Goal: Information Seeking & Learning: Learn about a topic

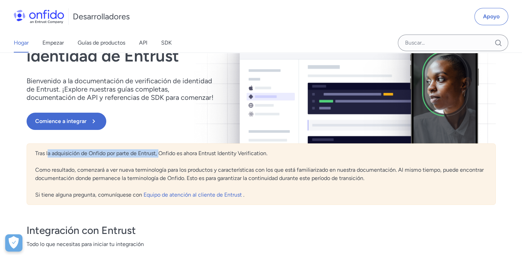
click at [159, 156] on font "Tras la adquisición de Onfido por parte de Entrust, Onfido es ahora Entrust Ide…" at bounding box center [259, 174] width 449 height 48
drag, startPoint x: 159, startPoint y: 156, endPoint x: 181, endPoint y: 155, distance: 21.8
click at [181, 155] on font "Tras la adquisición de Onfido por parte de Entrust, Onfido es ahora Entrust Ide…" at bounding box center [259, 174] width 449 height 48
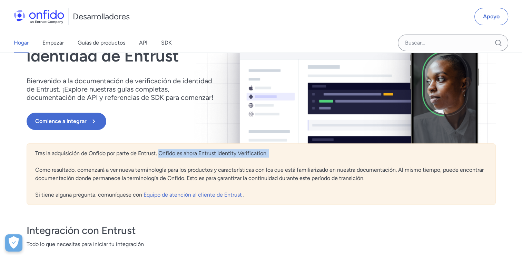
drag, startPoint x: 160, startPoint y: 155, endPoint x: 239, endPoint y: 157, distance: 79.4
click at [239, 157] on div "Tras la adquisición de Onfido por parte de Entrust, Onfido es ahora Entrust Ide…" at bounding box center [262, 173] width 470 height 61
click at [130, 169] on font "Tras la adquisición de Onfido por parte de Entrust, Onfido es ahora Entrust Ide…" at bounding box center [259, 174] width 449 height 48
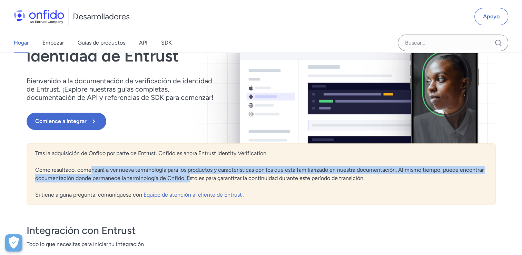
drag, startPoint x: 91, startPoint y: 171, endPoint x: 188, endPoint y: 175, distance: 97.1
click at [188, 175] on font "Tras la adquisición de Onfido por parte de Entrust, Onfido es ahora Entrust Ide…" at bounding box center [259, 174] width 449 height 48
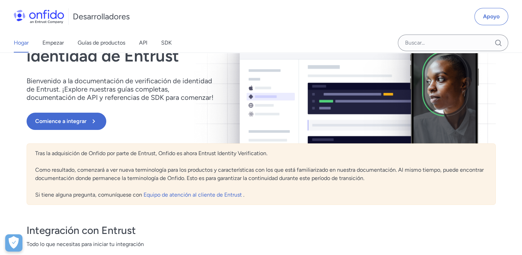
drag, startPoint x: 188, startPoint y: 175, endPoint x: 196, endPoint y: 183, distance: 11.5
click at [196, 183] on div "Tras la adquisición de Onfido por parte de Entrust, Onfido es ahora Entrust Ide…" at bounding box center [262, 173] width 470 height 61
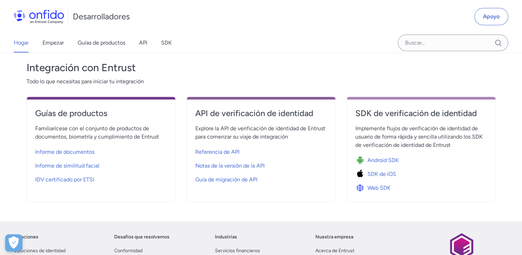
scroll to position [242, 0]
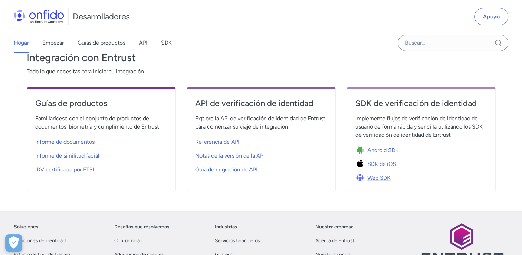
click at [362, 177] on img at bounding box center [362, 178] width 12 height 10
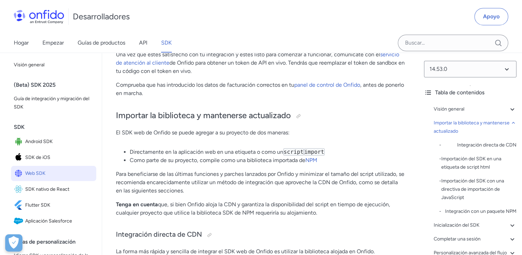
scroll to position [518, 0]
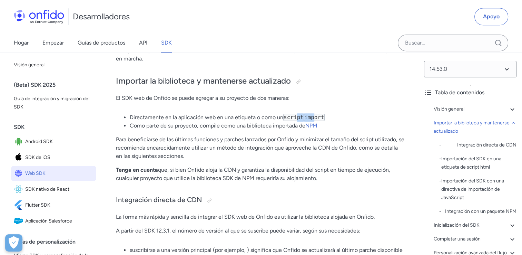
drag, startPoint x: 312, startPoint y: 118, endPoint x: 296, endPoint y: 117, distance: 15.9
click at [296, 117] on li "Directamente en la aplicación web en una etiqueta o como un script import" at bounding box center [267, 117] width 275 height 8
drag, startPoint x: 296, startPoint y: 117, endPoint x: 290, endPoint y: 116, distance: 6.6
click at [290, 116] on code "script" at bounding box center [293, 117] width 21 height 7
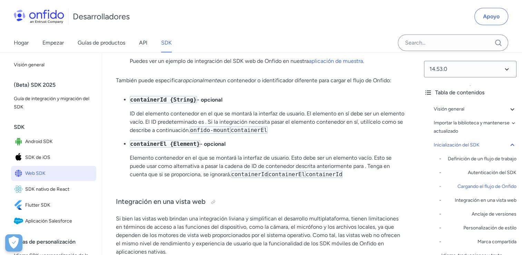
scroll to position [2038, 0]
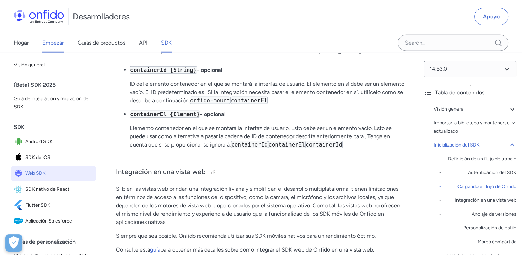
click at [53, 41] on link "Empezar" at bounding box center [52, 42] width 21 height 19
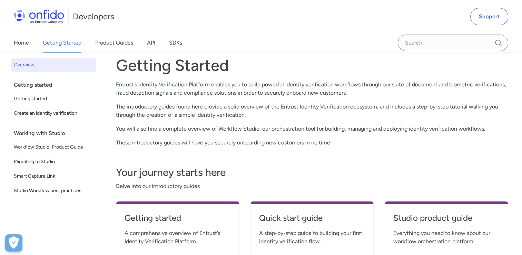
scroll to position [69, 0]
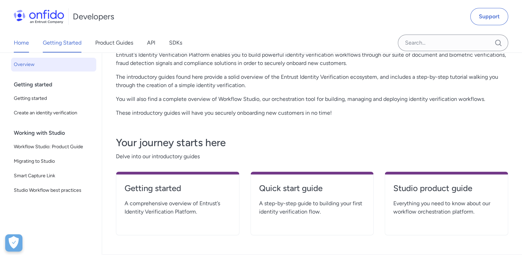
click at [25, 44] on link "Home" at bounding box center [21, 42] width 15 height 19
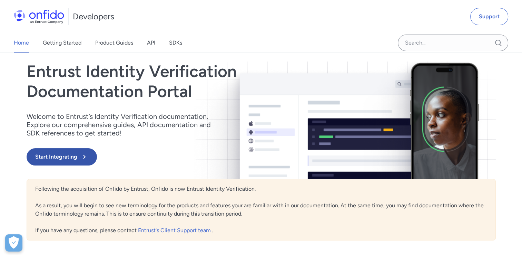
scroll to position [69, 0]
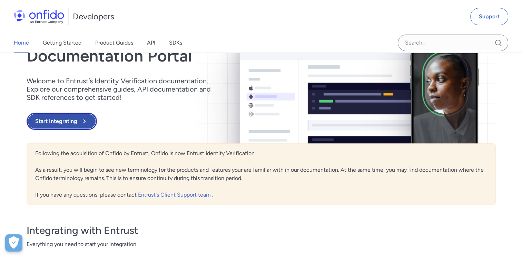
click at [73, 127] on button "Start Integrating" at bounding box center [62, 121] width 70 height 17
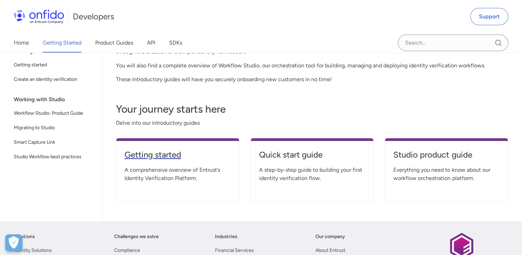
scroll to position [173, 0]
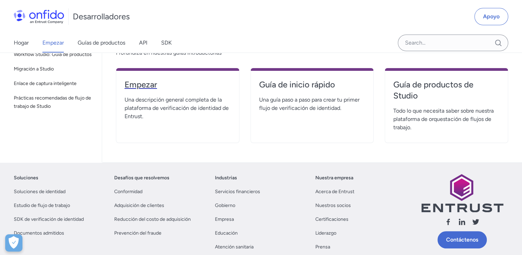
click at [137, 87] on h4 "Empezar" at bounding box center [178, 84] width 106 height 11
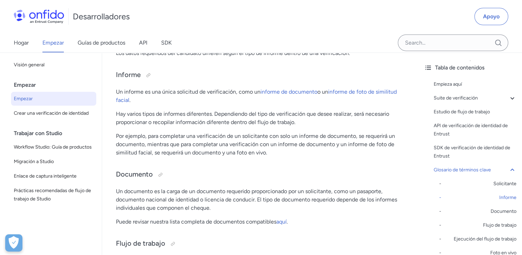
scroll to position [1830, 0]
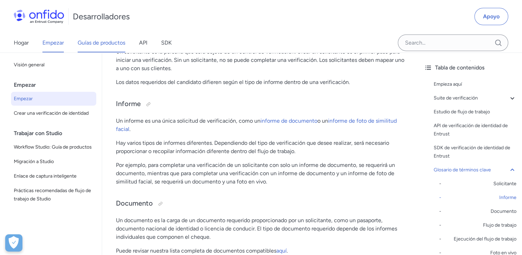
click at [110, 46] on link "Guías de productos" at bounding box center [102, 42] width 48 height 19
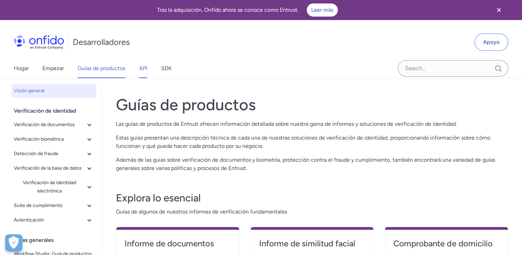
click at [143, 70] on link "API" at bounding box center [143, 68] width 8 height 19
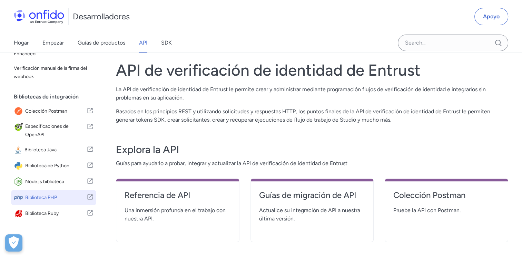
scroll to position [173, 0]
click at [74, 194] on span "Biblioteca PHP" at bounding box center [55, 198] width 61 height 10
click at [179, 197] on h4 "Referencia de API" at bounding box center [178, 195] width 106 height 11
select select "http"
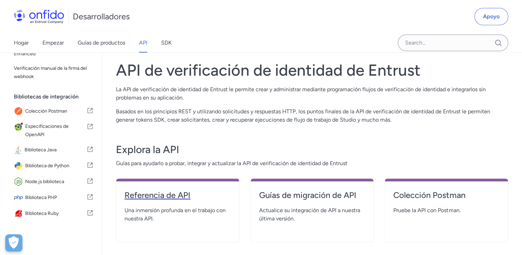
select select "http"
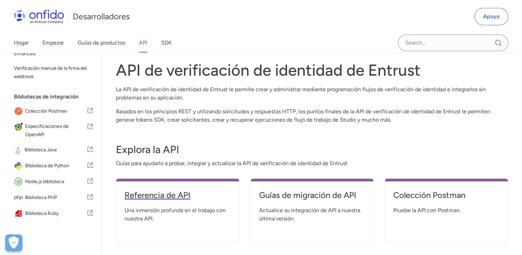
select select "http"
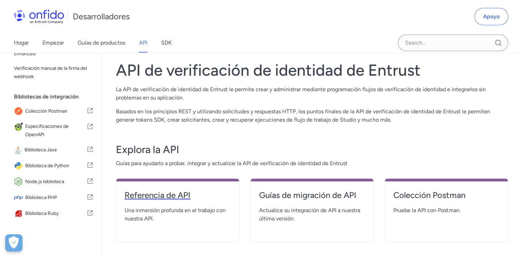
select select "http"
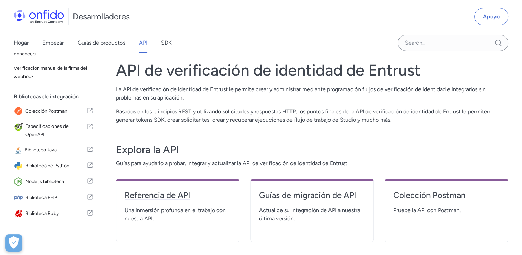
select select "http"
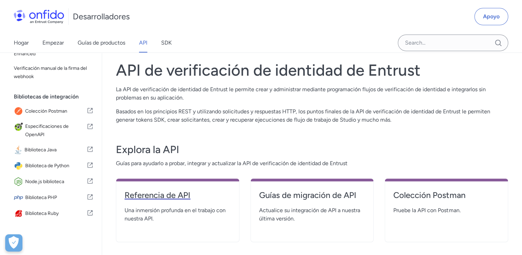
select select "http"
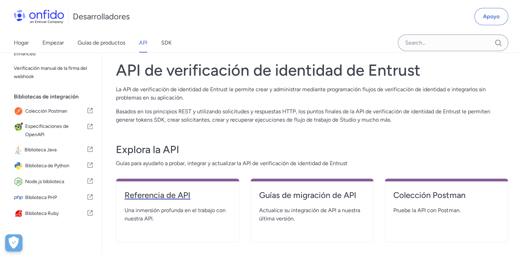
select select "http"
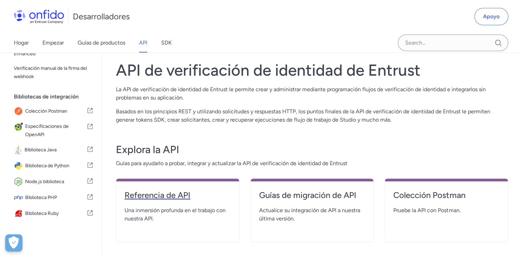
select select "http"
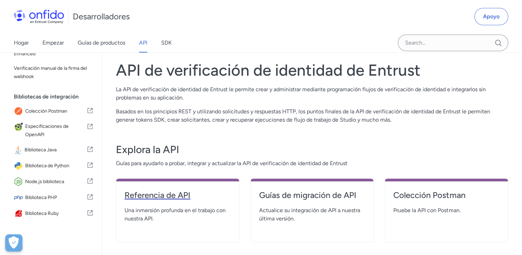
select select "http"
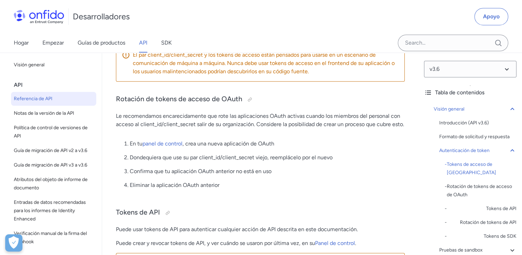
scroll to position [483, 0]
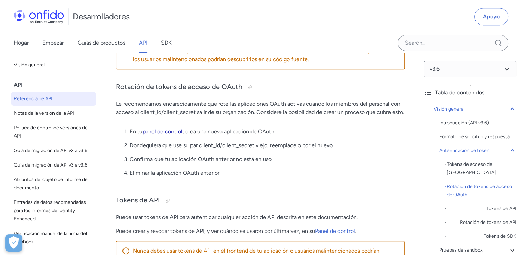
click at [165, 133] on link "panel de control" at bounding box center [163, 131] width 40 height 7
